Goal: Information Seeking & Learning: Learn about a topic

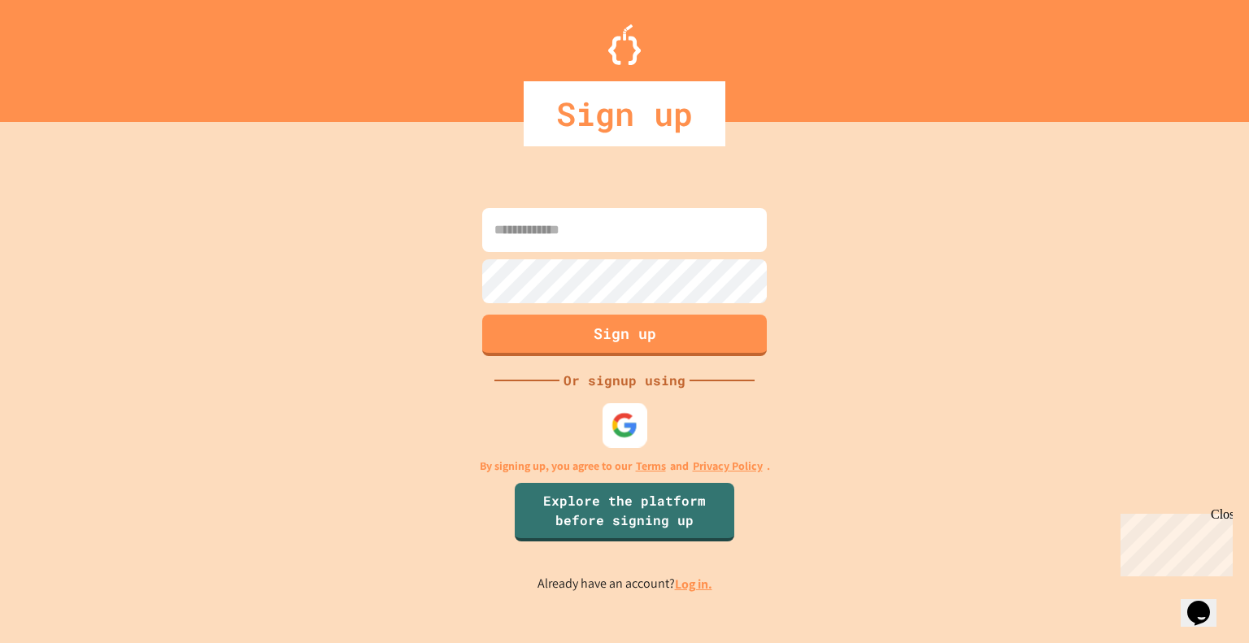
click at [624, 420] on img at bounding box center [624, 424] width 27 height 27
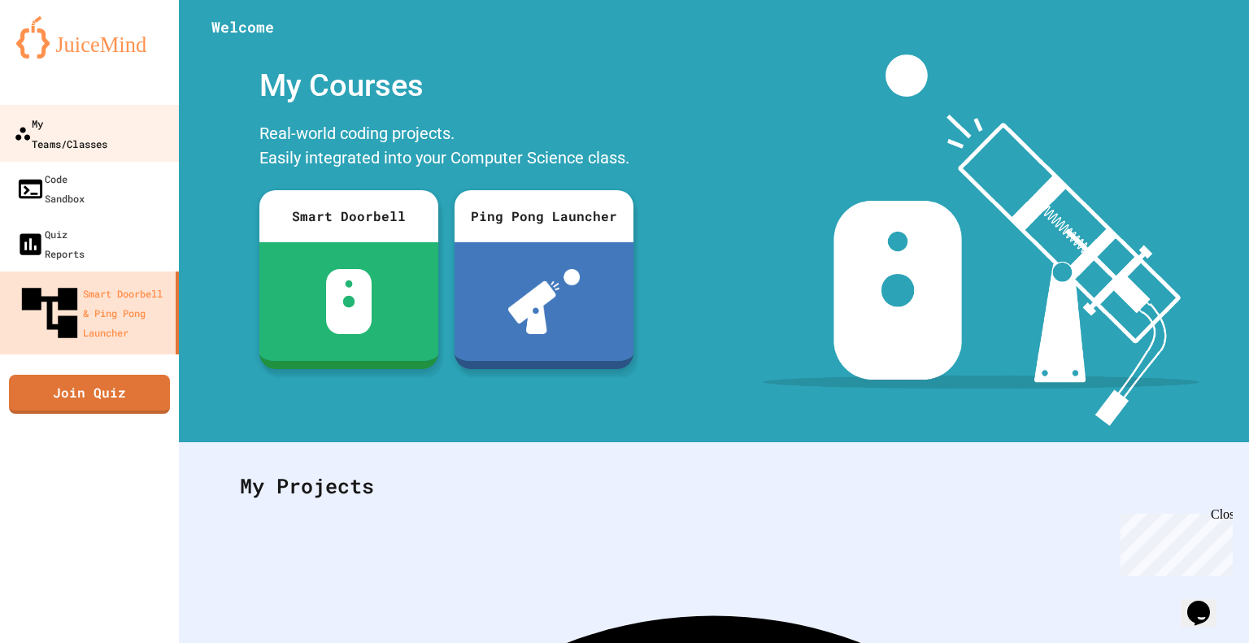
click at [74, 132] on div "My Teams/Classes" at bounding box center [60, 133] width 93 height 40
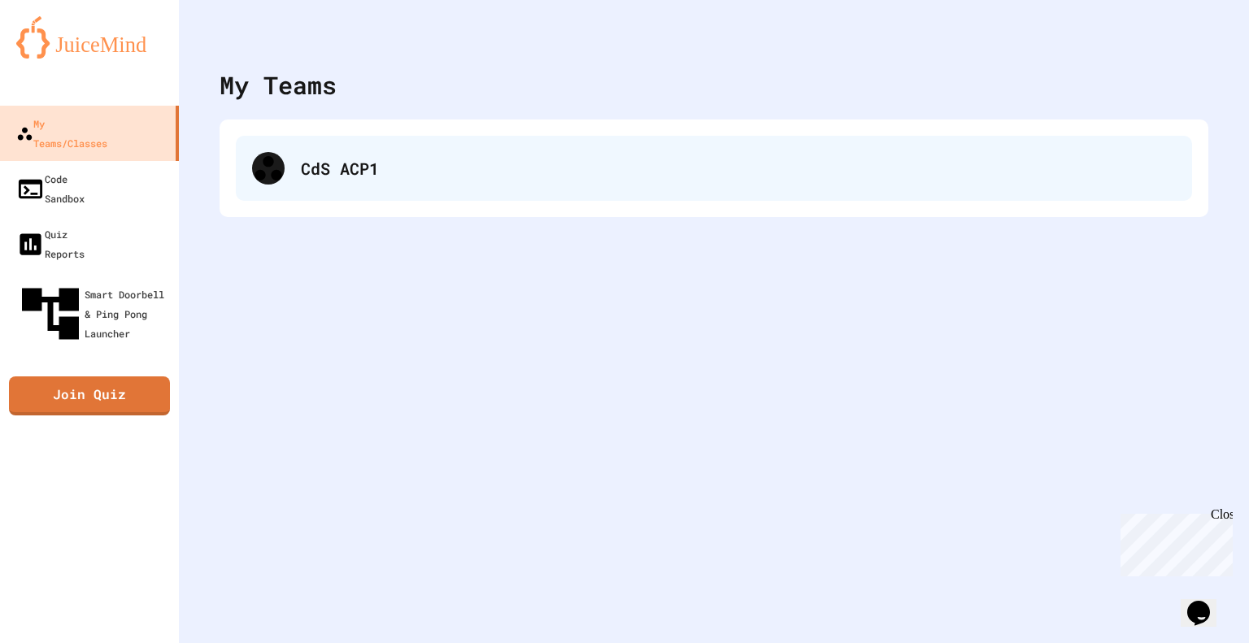
click at [363, 178] on div "CdS ACP1" at bounding box center [738, 168] width 875 height 24
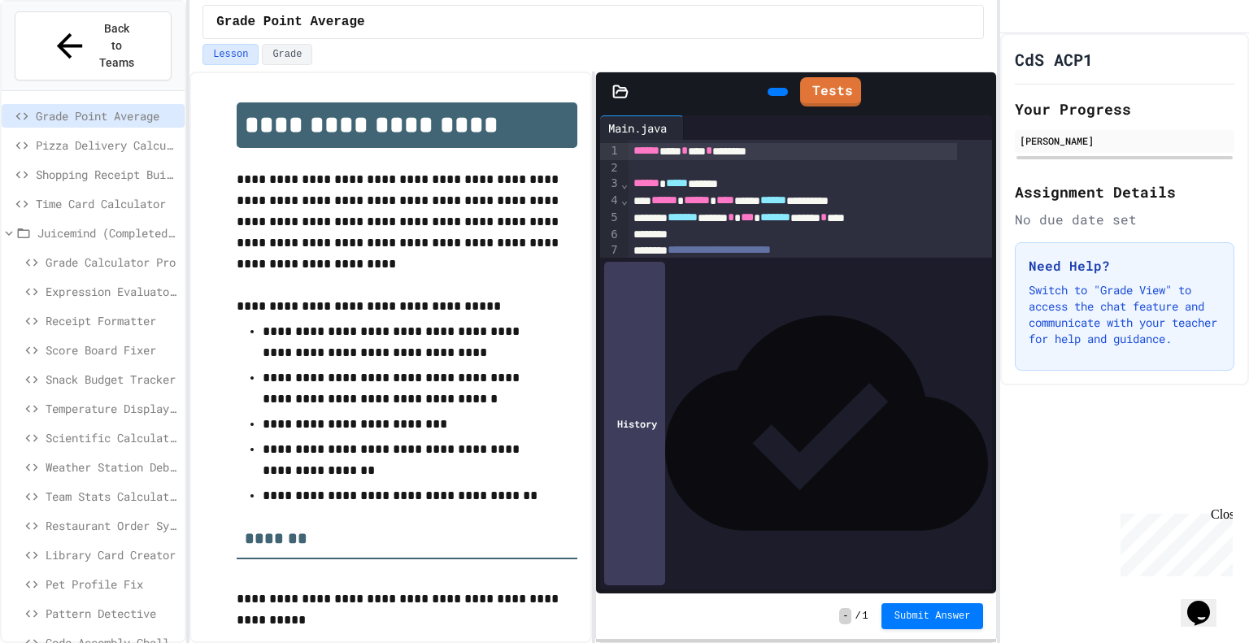
click at [363, 178] on p "**********" at bounding box center [407, 222] width 341 height 106
click at [151, 224] on span "Juicemind (Completed) Excersizes" at bounding box center [107, 232] width 141 height 17
click at [127, 224] on span "Juicemind (Completed) Excersizes" at bounding box center [107, 232] width 141 height 17
click at [130, 254] on span "Grade Calculator Pro" at bounding box center [112, 262] width 132 height 17
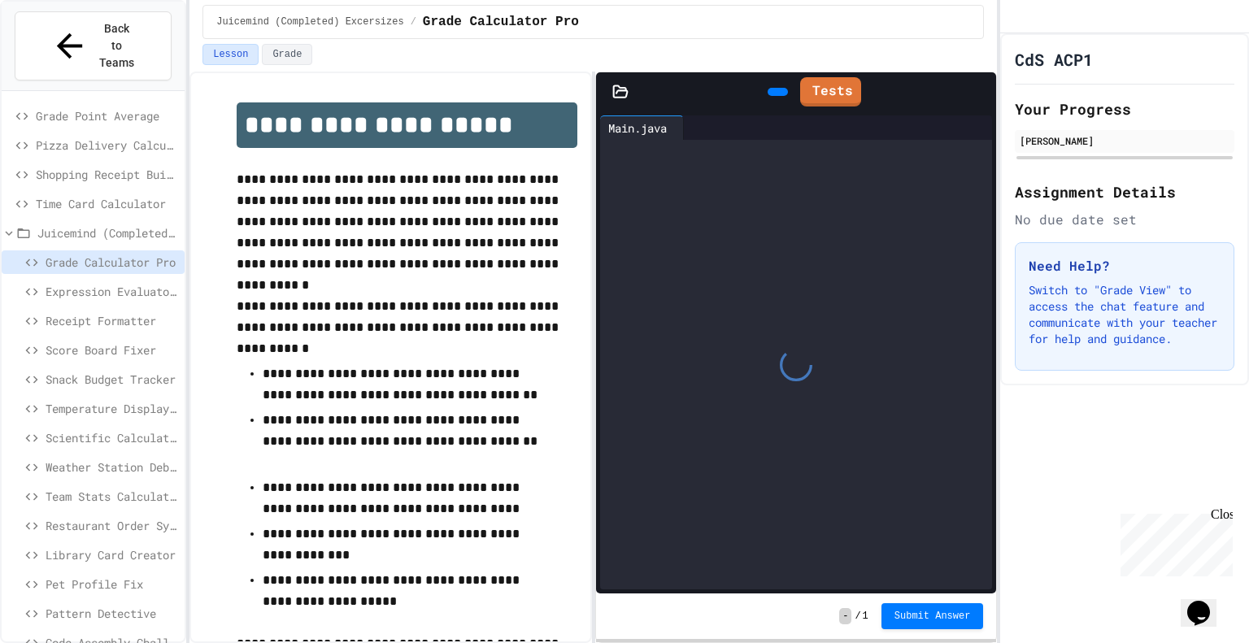
click at [103, 224] on span "Juicemind (Completed) Excersizes" at bounding box center [107, 232] width 141 height 17
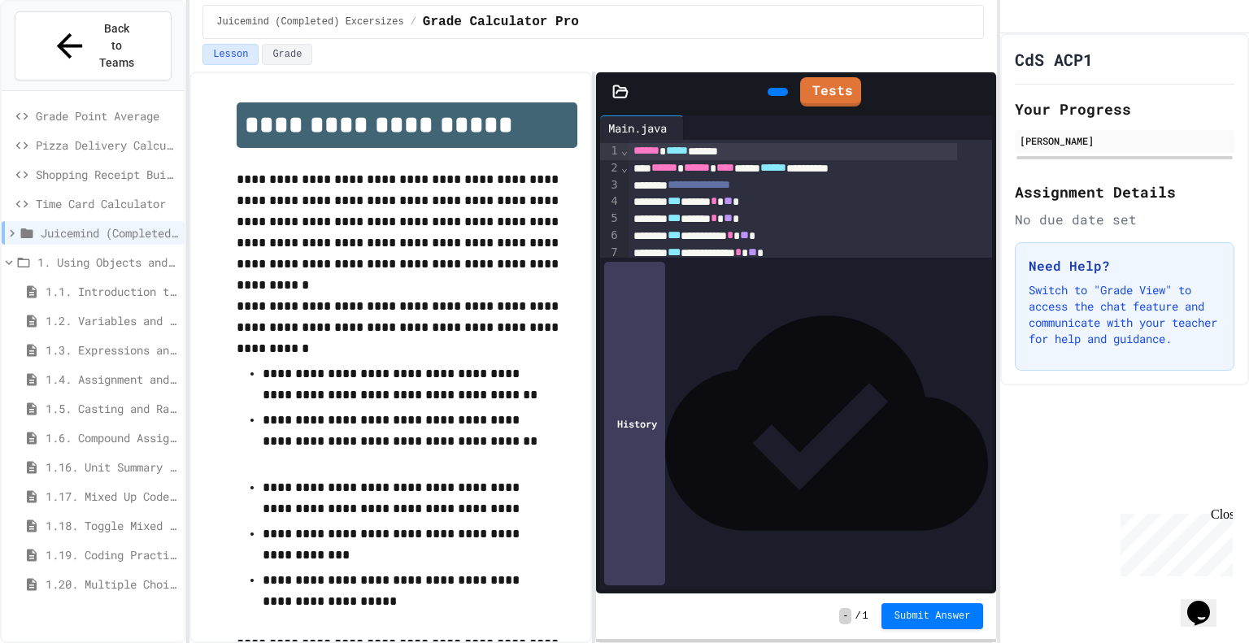
click at [104, 107] on span "Grade Point Average" at bounding box center [107, 115] width 142 height 17
